Goal: Task Accomplishment & Management: Manage account settings

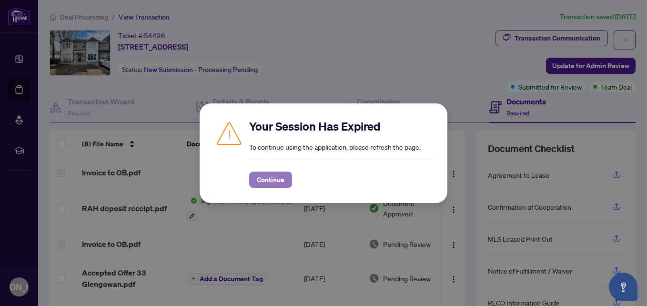
click at [275, 179] on span "Continue" at bounding box center [271, 179] width 28 height 15
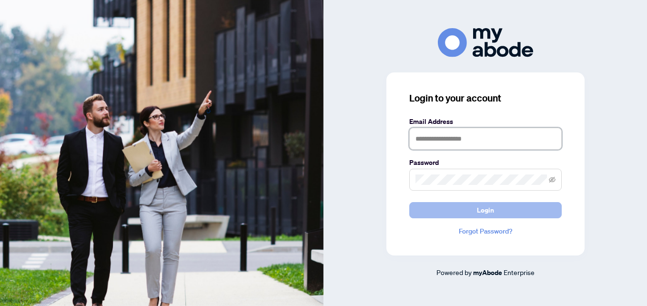
type input "**********"
click at [412, 213] on button "Login" at bounding box center [485, 210] width 152 height 16
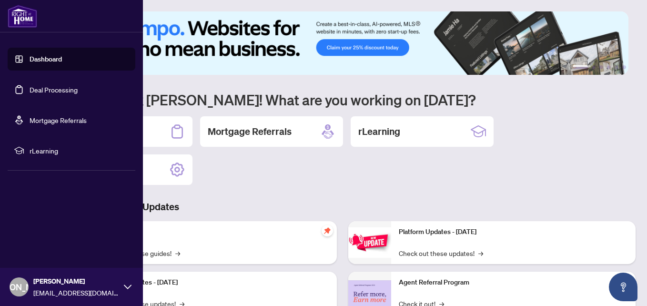
click at [66, 91] on link "Deal Processing" at bounding box center [54, 89] width 48 height 9
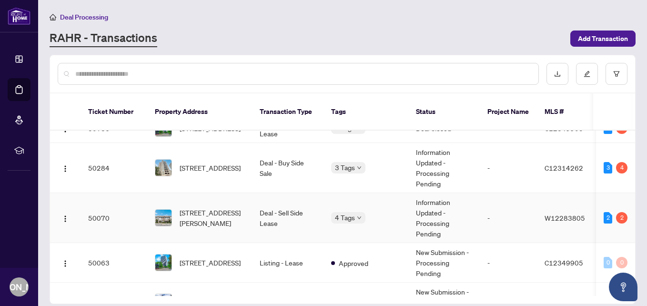
scroll to position [286, 0]
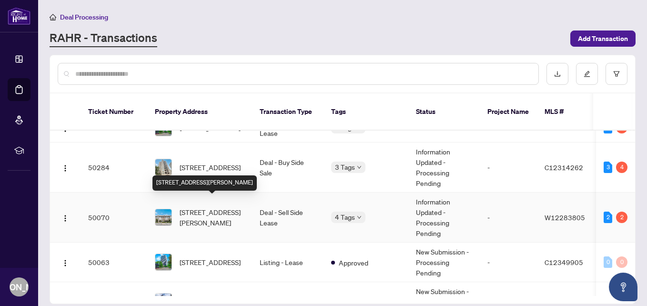
click at [213, 207] on span "[STREET_ADDRESS][PERSON_NAME]" at bounding box center [212, 217] width 65 height 21
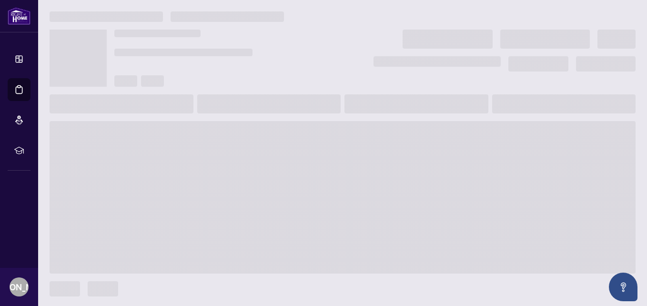
click at [213, 198] on main at bounding box center [342, 153] width 609 height 306
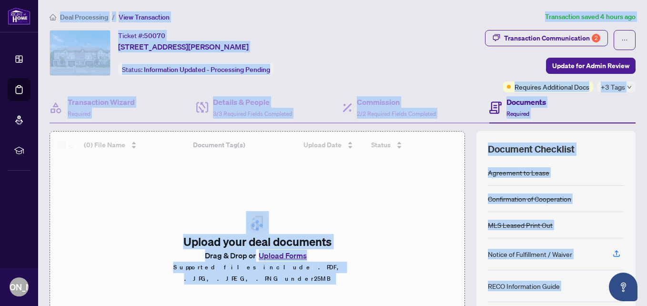
click at [395, 68] on div "Transaction Communication 2 Update for Admin Review Requires Additional Docs +3…" at bounding box center [509, 61] width 254 height 62
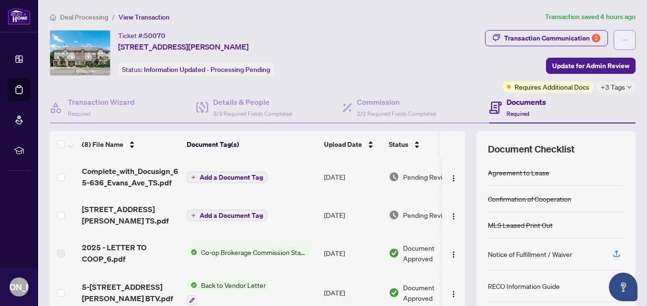
click at [621, 37] on icon "ellipsis" at bounding box center [624, 40] width 7 height 7
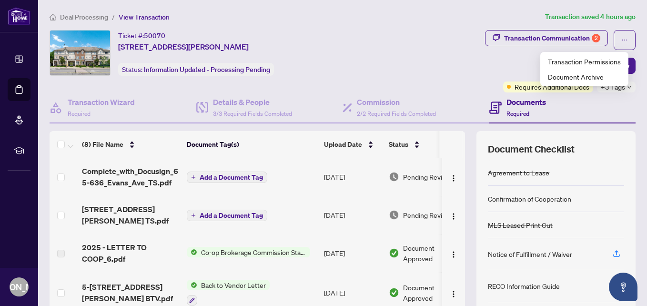
click at [454, 74] on div "Transaction Communication 2 Update for Admin Review Requires Additional Docs +3…" at bounding box center [509, 61] width 254 height 62
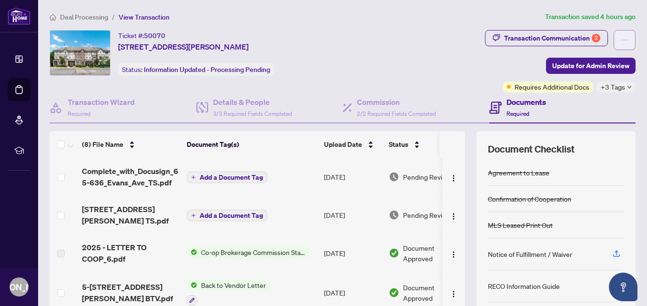
click at [621, 40] on icon "ellipsis" at bounding box center [624, 40] width 7 height 7
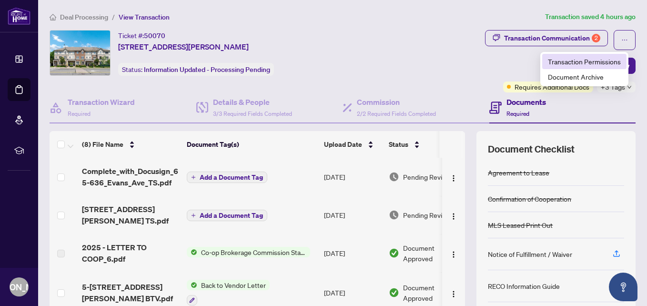
click at [588, 61] on span "Transaction Permissions" at bounding box center [584, 61] width 73 height 10
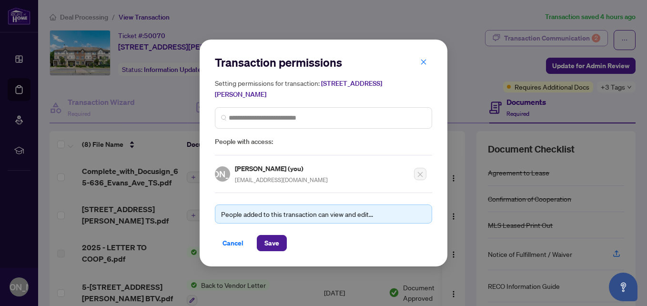
drag, startPoint x: 425, startPoint y: 59, endPoint x: 535, endPoint y: 34, distance: 112.9
click at [425, 60] on icon "close" at bounding box center [423, 62] width 7 height 7
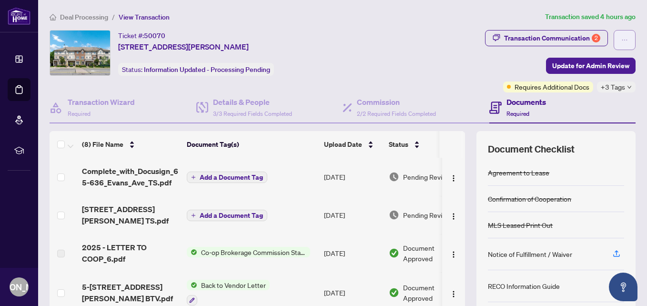
click at [621, 36] on span "button" at bounding box center [624, 39] width 7 height 15
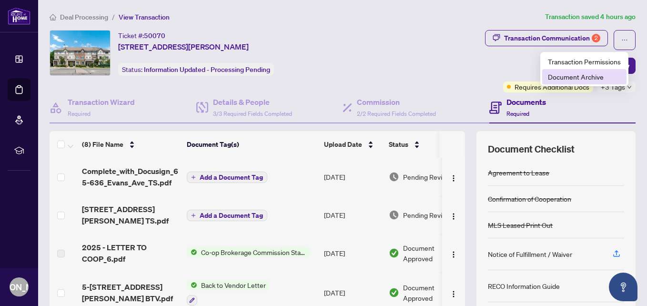
click at [598, 75] on span "Document Archive" at bounding box center [584, 76] width 73 height 10
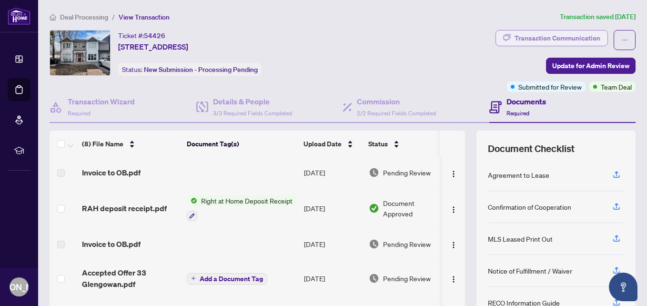
click at [515, 37] on div "Transaction Communication" at bounding box center [558, 37] width 86 height 15
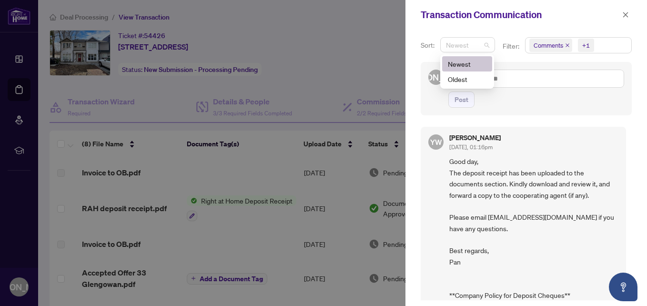
click at [486, 46] on span "Newest" at bounding box center [467, 45] width 43 height 14
click at [515, 25] on div "Transaction Communication" at bounding box center [526, 15] width 242 height 30
click at [608, 49] on span "Comments +1" at bounding box center [578, 45] width 106 height 15
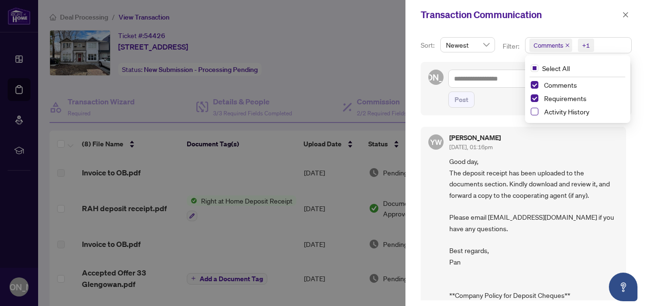
click at [531, 112] on span "Select Activity History" at bounding box center [535, 112] width 8 height 8
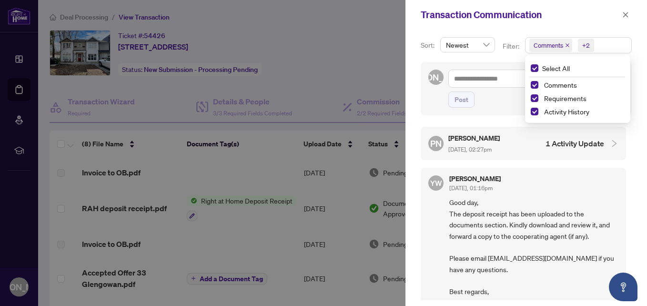
click at [573, 141] on h4 "1 Activity Update" at bounding box center [574, 143] width 59 height 11
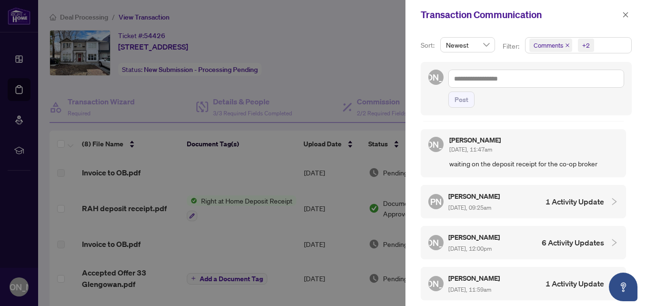
scroll to position [762, 0]
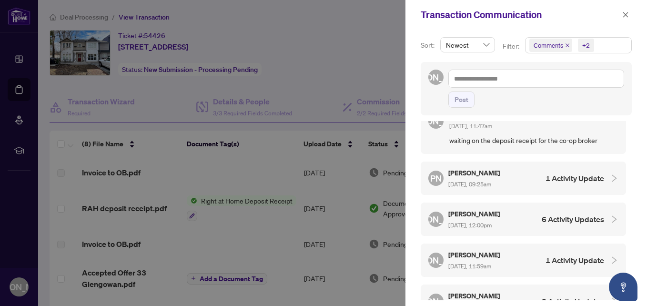
click at [565, 214] on h4 "6 Activity Updates" at bounding box center [573, 218] width 62 height 11
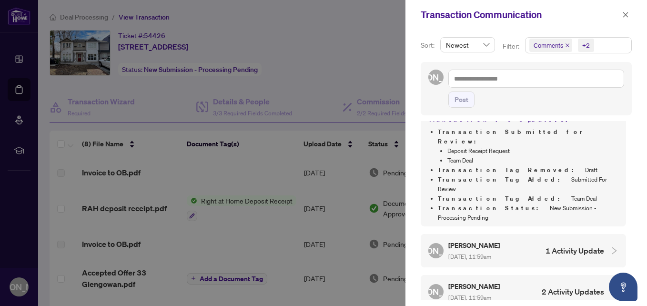
scroll to position [905, 0]
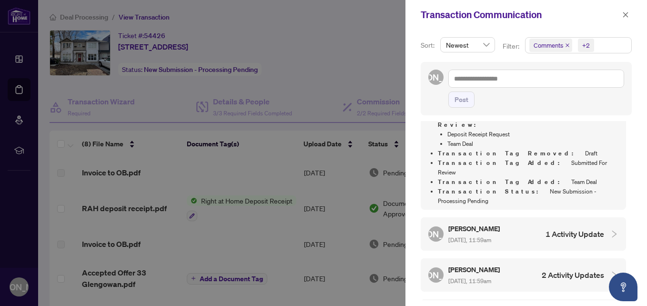
click at [567, 228] on h4 "1 Activity Update" at bounding box center [574, 233] width 59 height 11
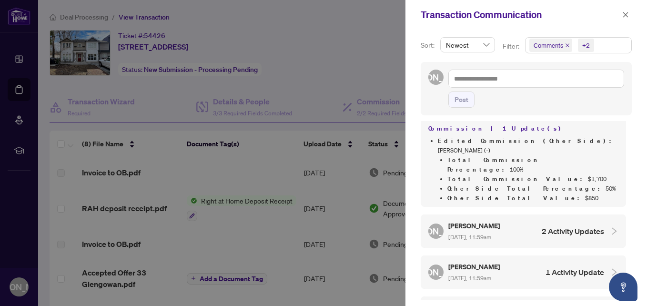
scroll to position [1048, 0]
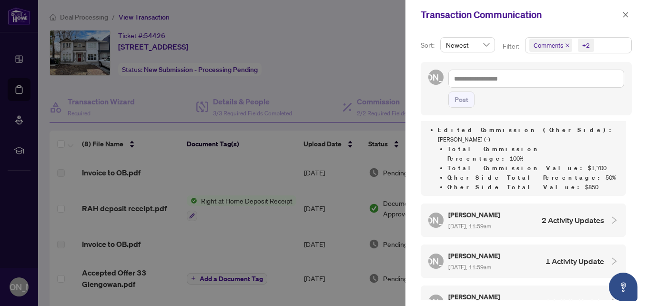
click at [572, 214] on h4 "2 Activity Updates" at bounding box center [573, 219] width 62 height 11
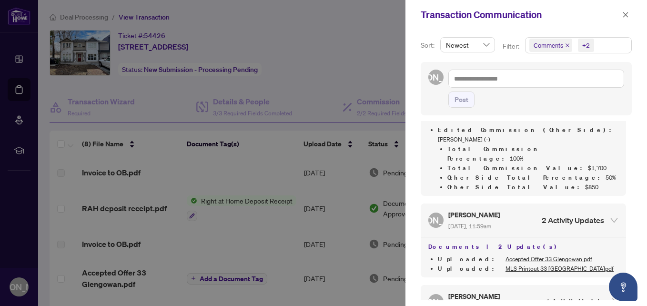
click at [576, 296] on h4 "1 Activity Update" at bounding box center [574, 301] width 59 height 11
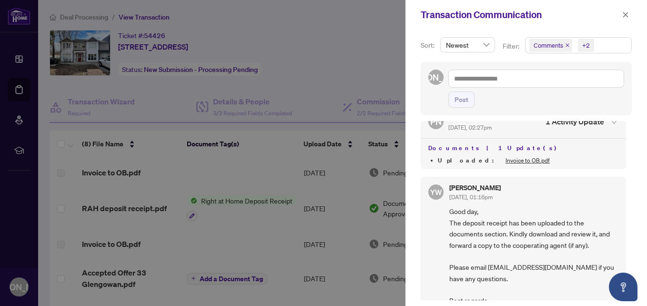
scroll to position [0, 0]
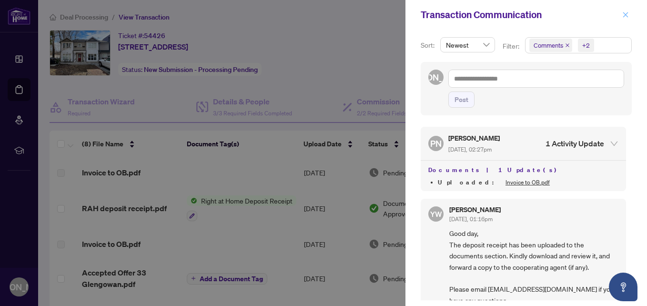
click at [629, 14] on button "button" at bounding box center [625, 14] width 12 height 11
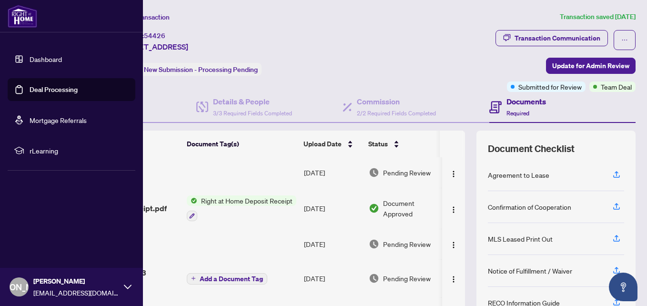
click at [35, 89] on link "Deal Processing" at bounding box center [54, 89] width 48 height 9
